Goal: Transaction & Acquisition: Purchase product/service

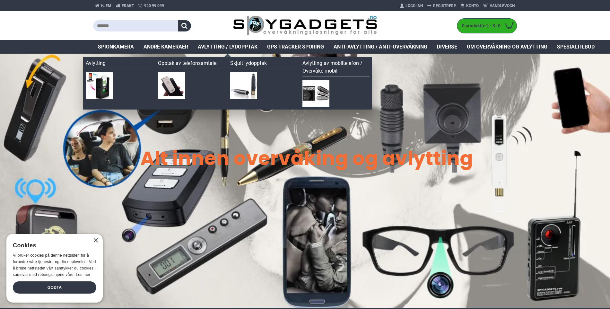
click at [234, 45] on span "Avlytting / Lydopptak" at bounding box center [228, 47] width 60 height 8
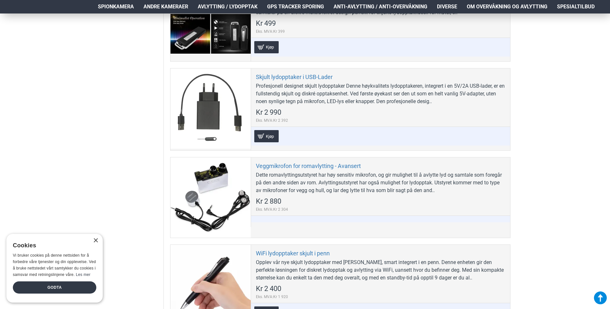
scroll to position [1542, 0]
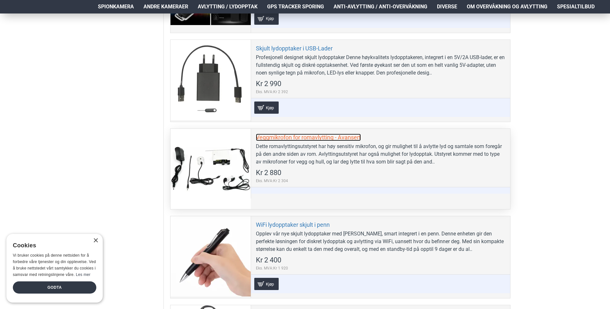
click at [330, 137] on link "Veggmikrofon for romavlytting - Avansert" at bounding box center [308, 137] width 105 height 7
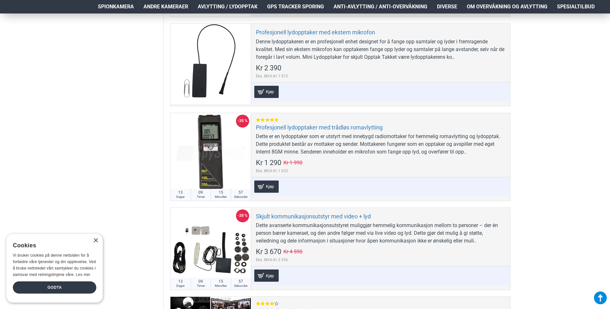
scroll to position [1189, 0]
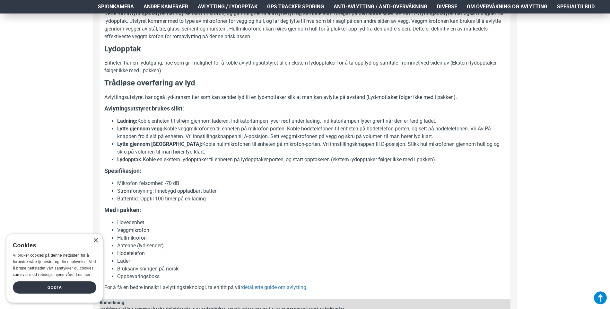
scroll to position [353, 0]
